Goal: Information Seeking & Learning: Learn about a topic

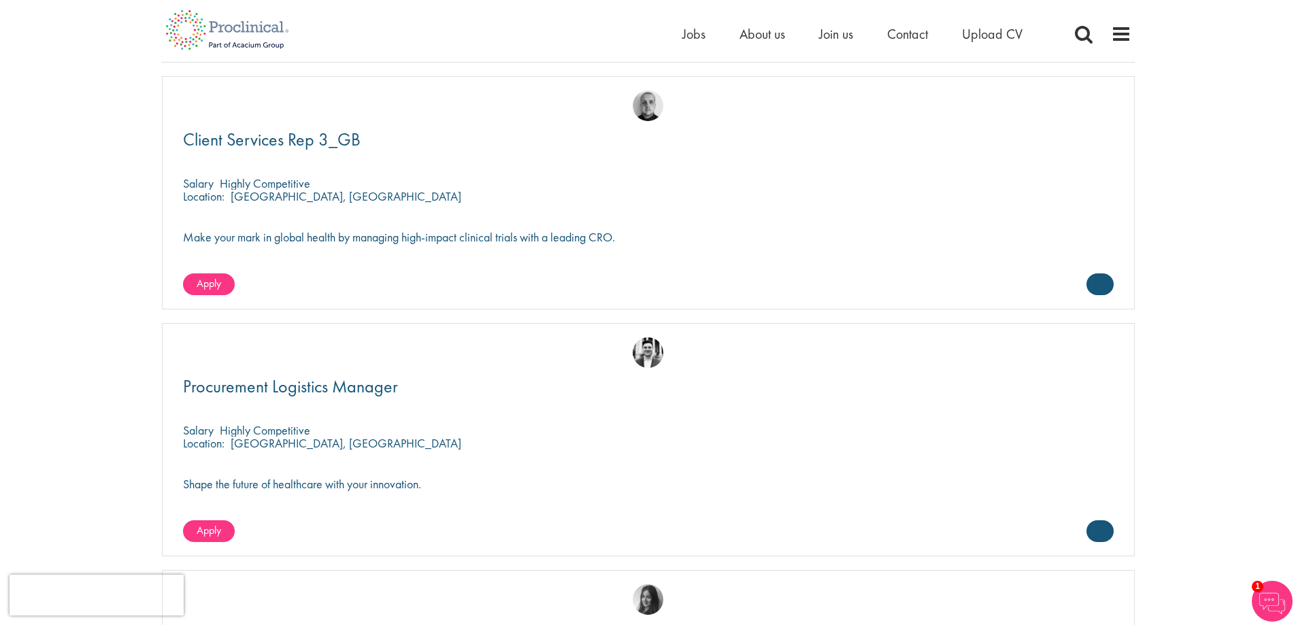
scroll to position [4231, 0]
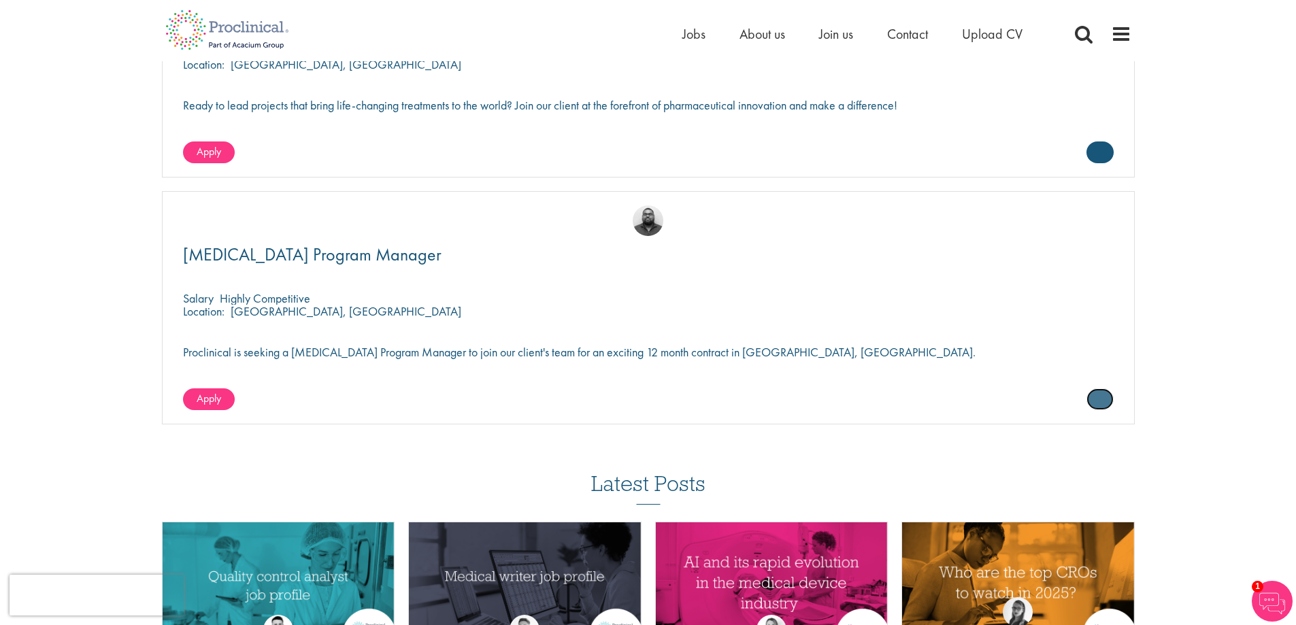
click at [1092, 397] on link at bounding box center [1099, 399] width 27 height 22
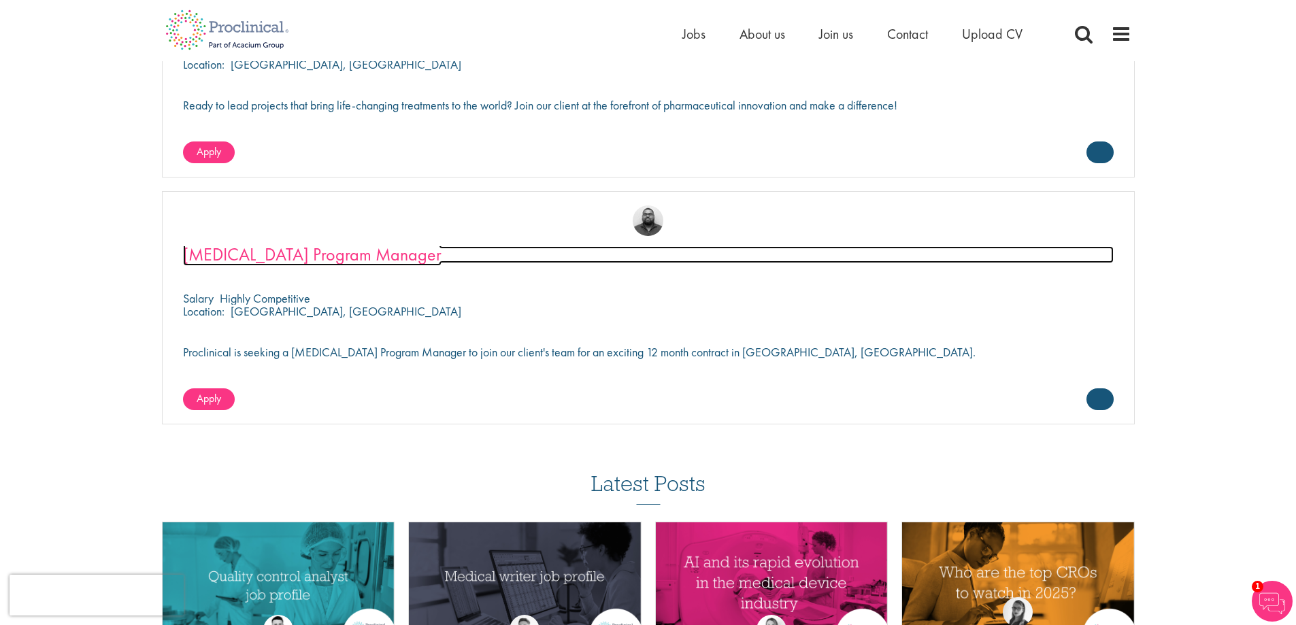
click at [233, 248] on span "[MEDICAL_DATA] Program Manager" at bounding box center [312, 254] width 258 height 23
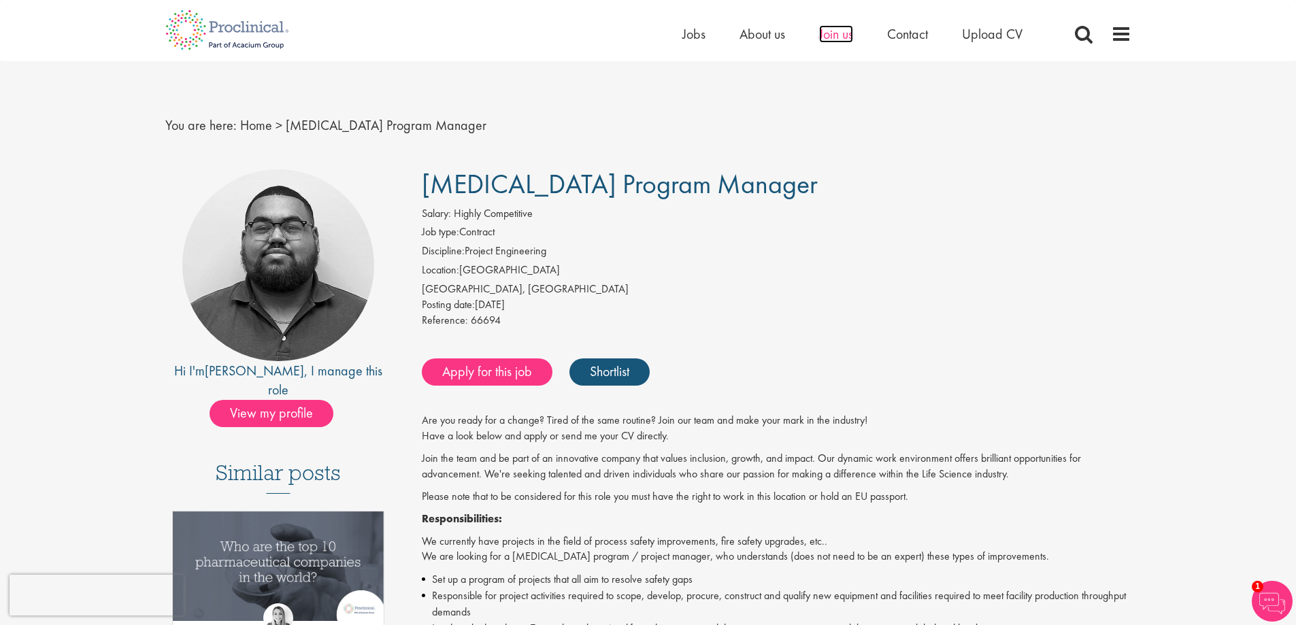
click at [836, 35] on span "Join us" at bounding box center [836, 34] width 34 height 18
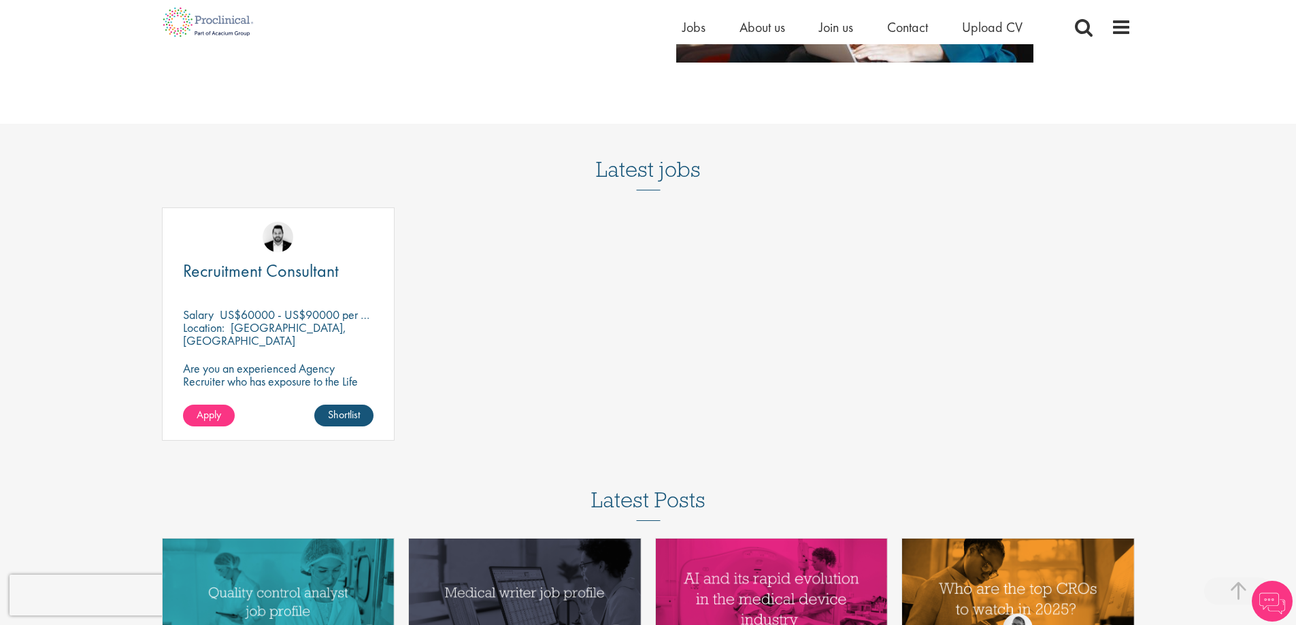
scroll to position [1697, 0]
